Goal: Task Accomplishment & Management: Manage account settings

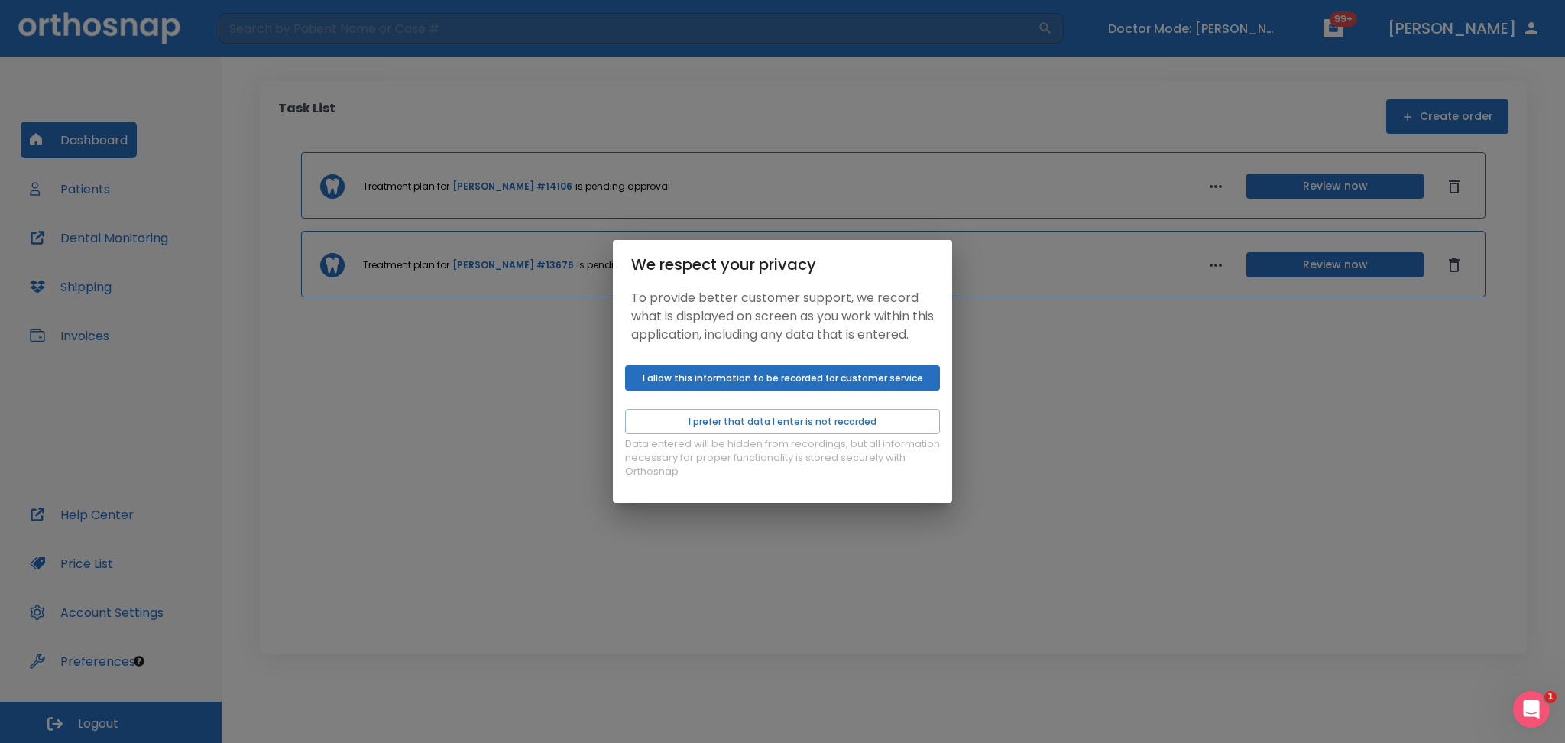
click at [693, 381] on button "I allow this information to be recorded for customer service" at bounding box center [782, 377] width 315 height 25
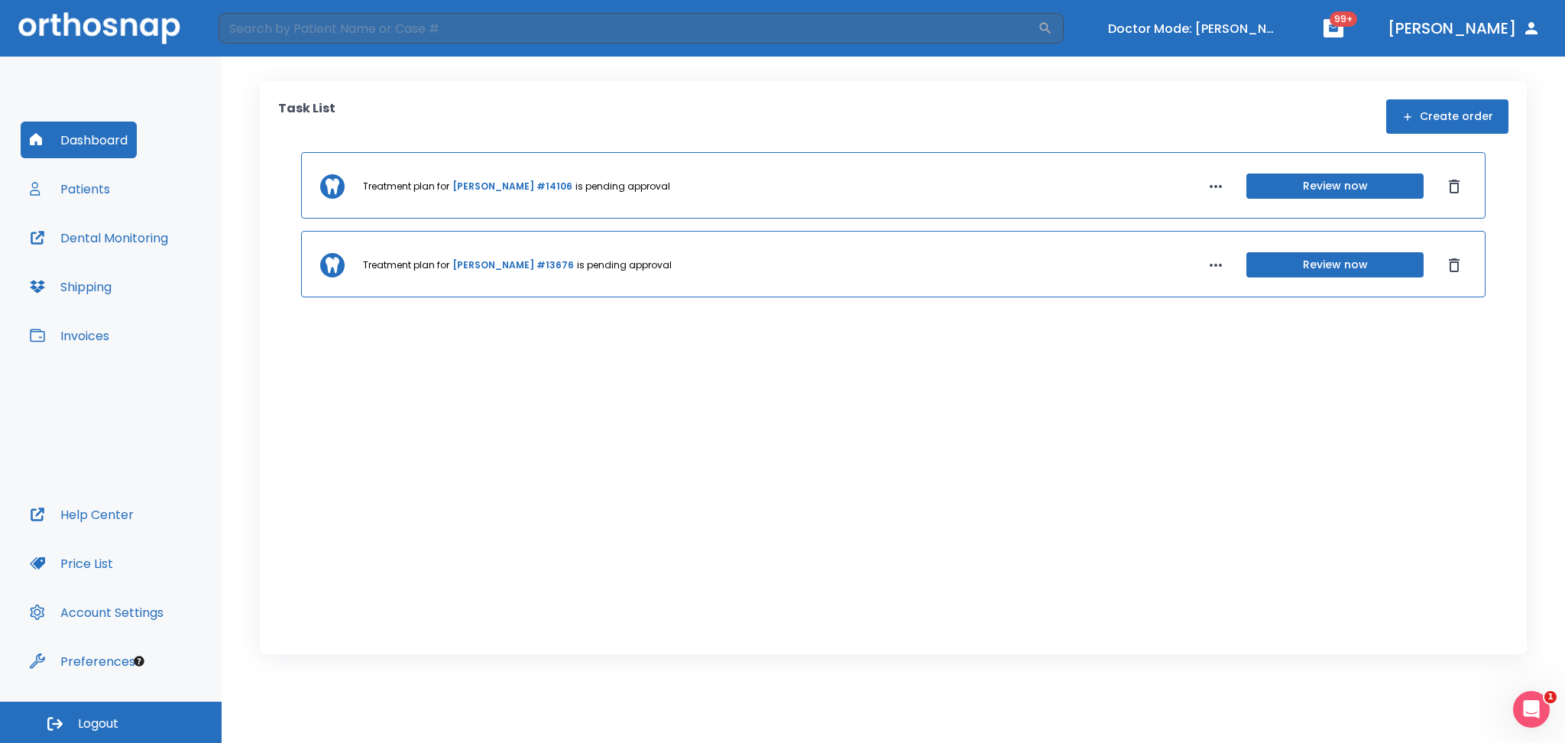
click at [1284, 263] on button "Review now" at bounding box center [1334, 264] width 177 height 25
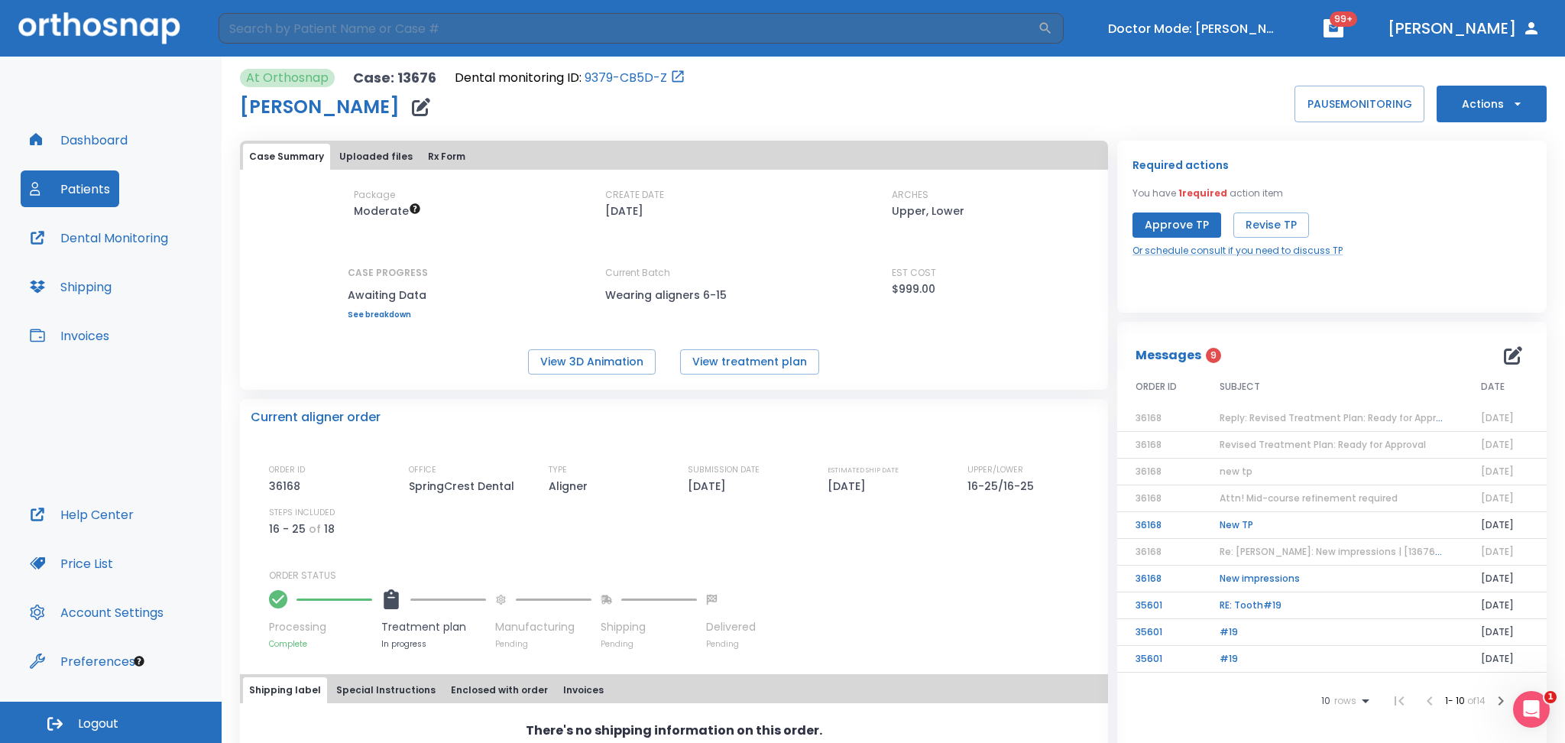
click at [1472, 100] on button "Actions" at bounding box center [1492, 104] width 110 height 37
click at [748, 105] on div at bounding box center [782, 371] width 1565 height 743
